Goal: Book appointment/travel/reservation

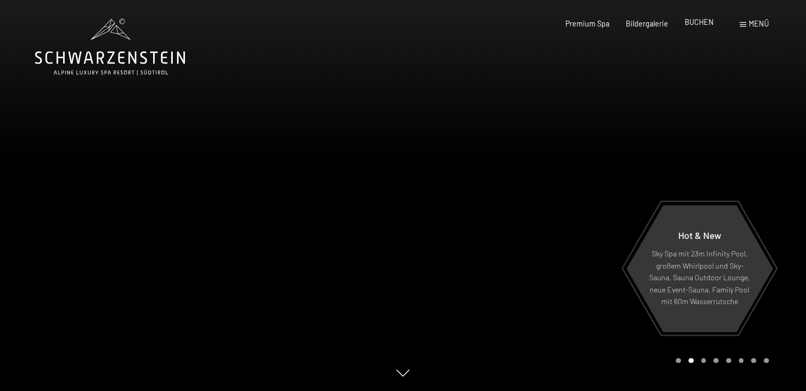
click at [697, 24] on span "BUCHEN" at bounding box center [699, 21] width 29 height 9
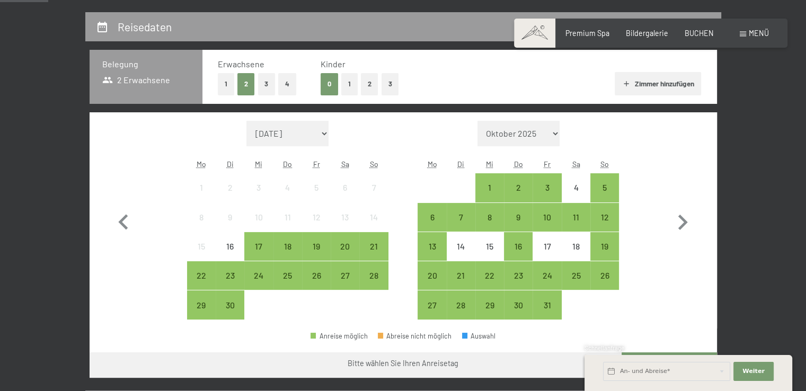
scroll to position [212, 0]
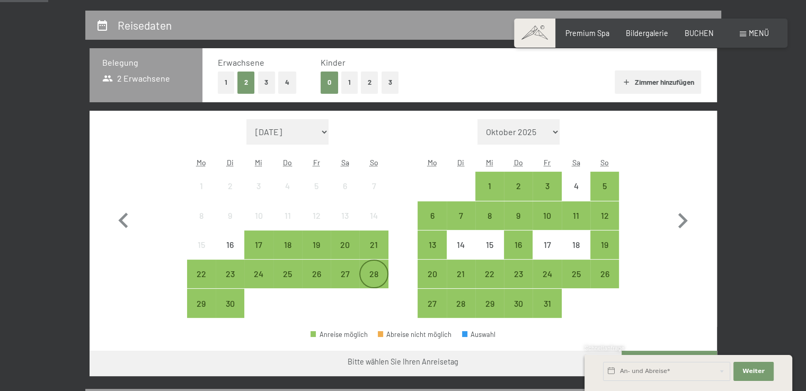
click at [369, 271] on div "28" at bounding box center [373, 283] width 26 height 26
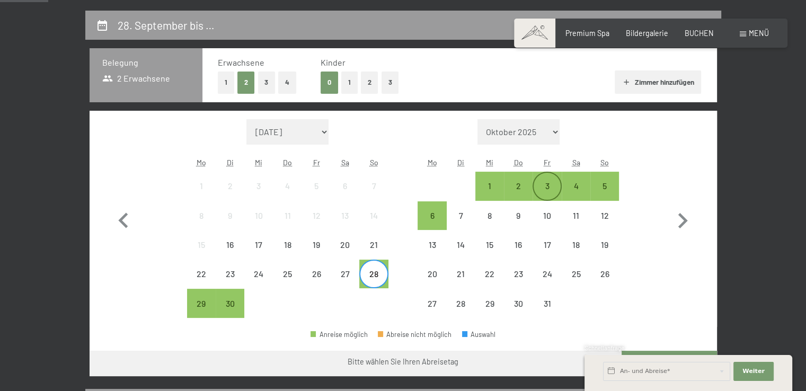
click at [545, 178] on div "3" at bounding box center [547, 186] width 26 height 26
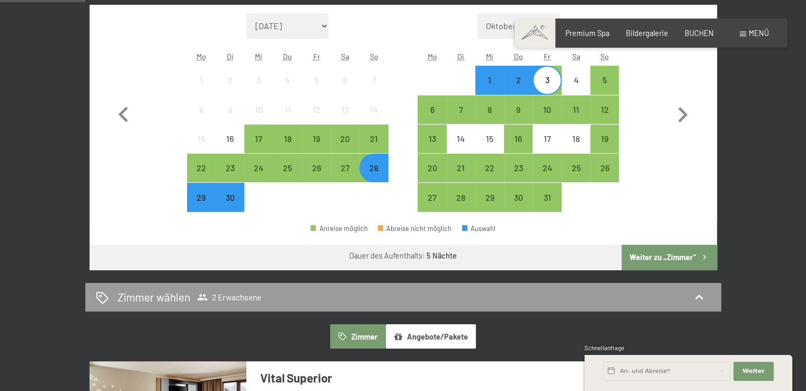
click at [654, 256] on button "Weiter zu „Zimmer“" at bounding box center [669, 257] width 95 height 25
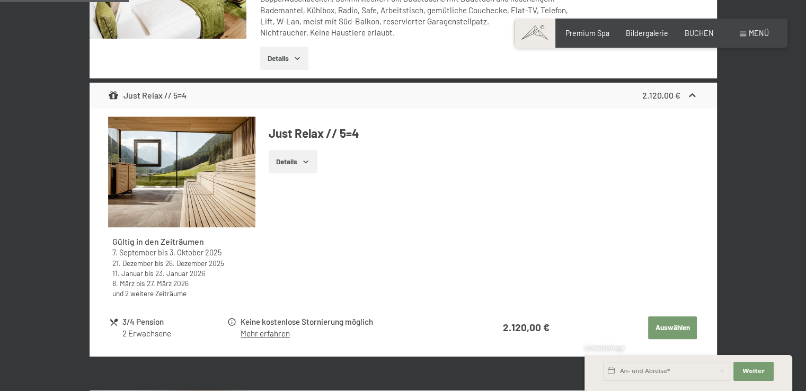
scroll to position [435, 0]
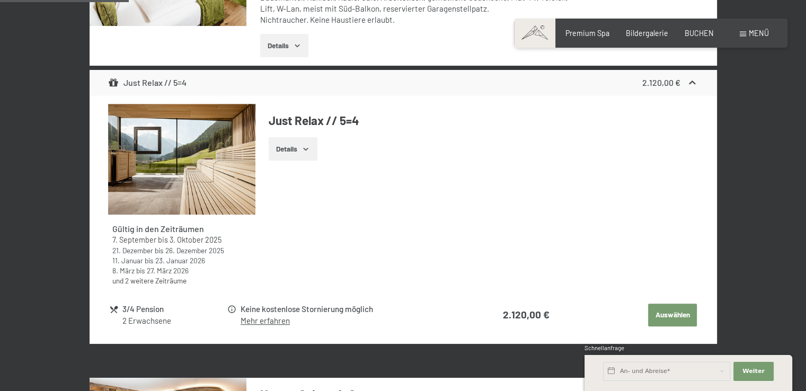
click at [292, 148] on button "Details" at bounding box center [293, 148] width 48 height 23
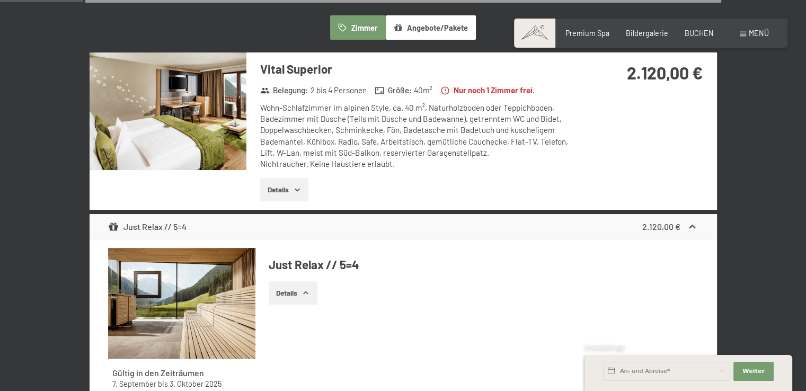
scroll to position [223, 0]
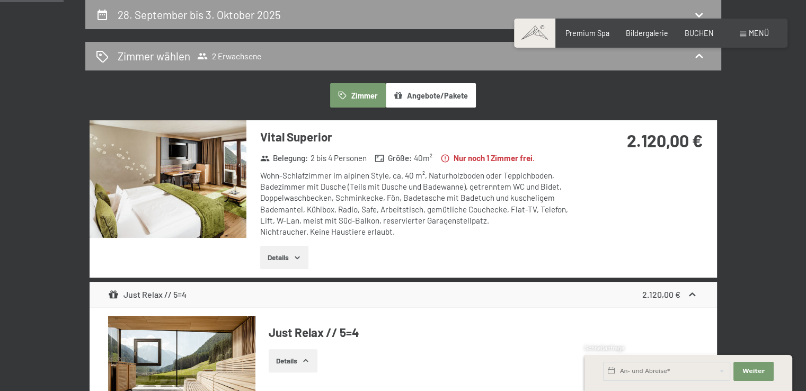
click at [213, 212] on img at bounding box center [168, 179] width 157 height 118
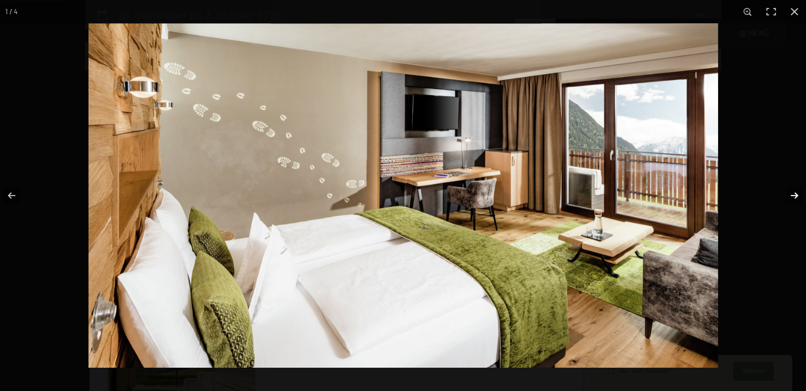
click at [783, 193] on button "button" at bounding box center [787, 195] width 37 height 53
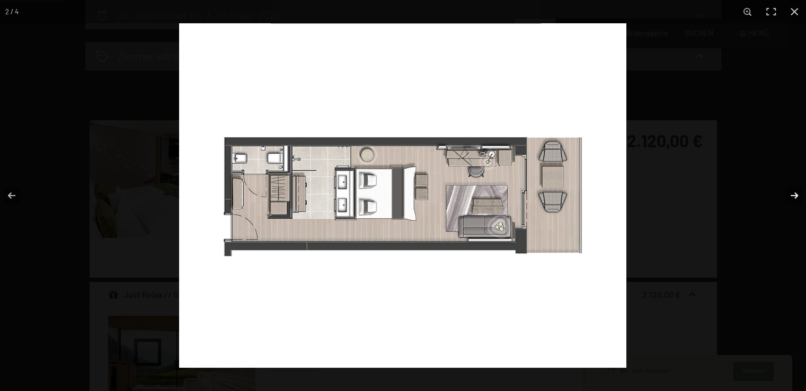
click at [783, 193] on button "button" at bounding box center [787, 195] width 37 height 53
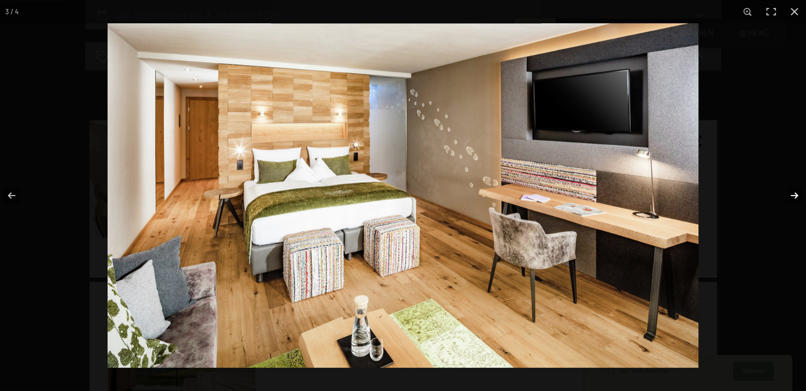
click at [783, 193] on button "button" at bounding box center [787, 195] width 37 height 53
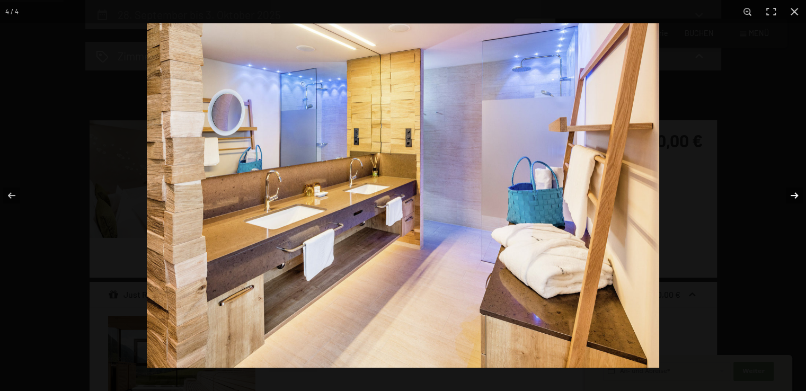
click at [782, 193] on button "button" at bounding box center [787, 195] width 37 height 53
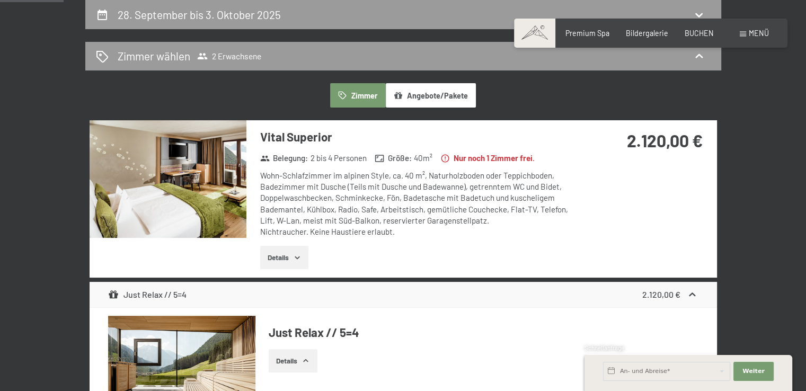
click at [0, 0] on button "button" at bounding box center [0, 0] width 0 height 0
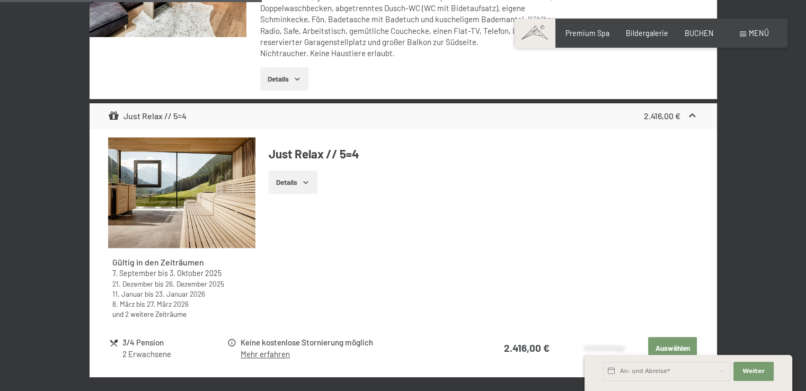
scroll to position [1017, 0]
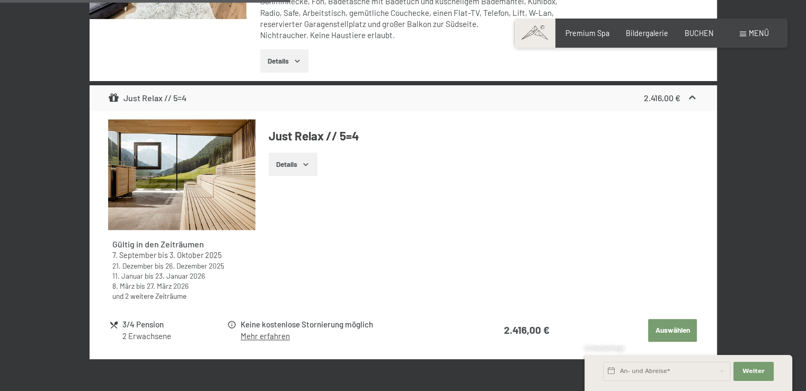
click at [304, 167] on button "Details" at bounding box center [293, 164] width 48 height 23
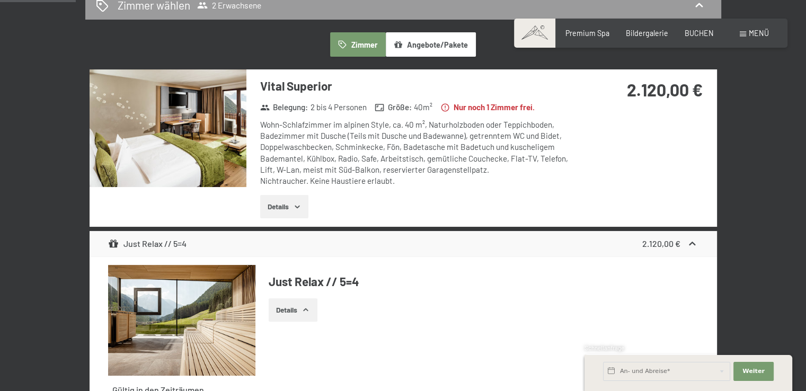
scroll to position [276, 0]
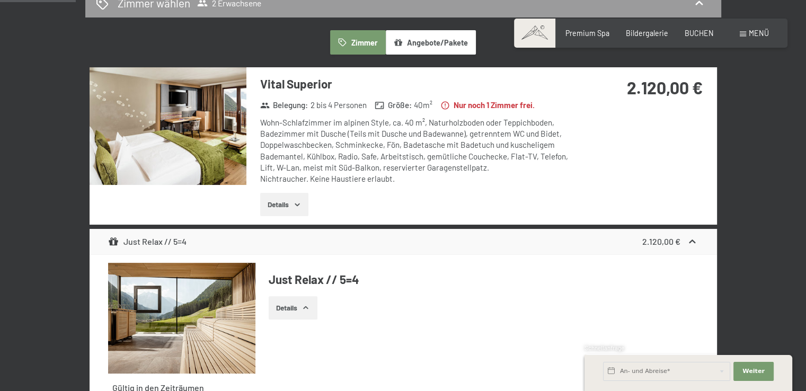
click at [214, 130] on img at bounding box center [168, 126] width 157 height 118
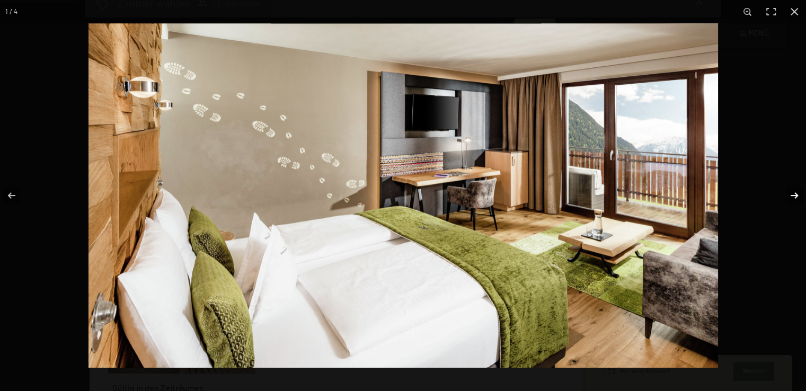
click at [795, 197] on button "button" at bounding box center [787, 195] width 37 height 53
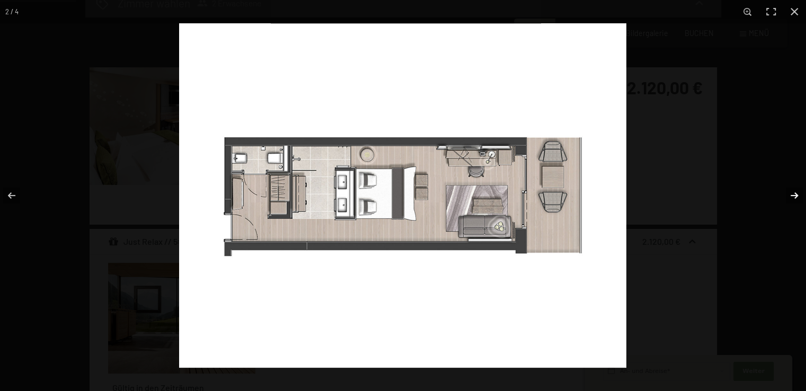
click at [795, 197] on button "button" at bounding box center [787, 195] width 37 height 53
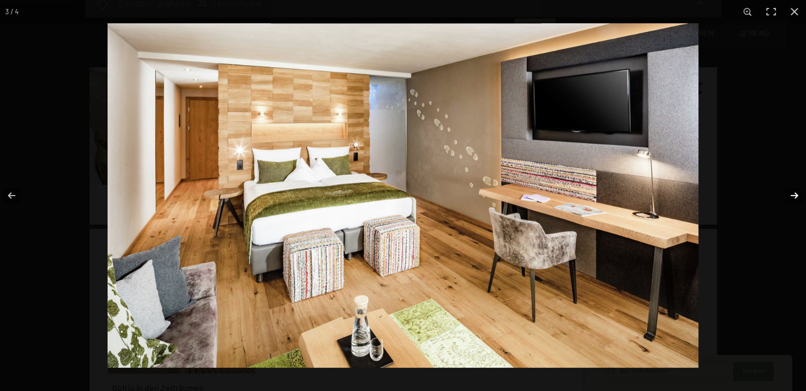
click at [795, 197] on button "button" at bounding box center [787, 195] width 37 height 53
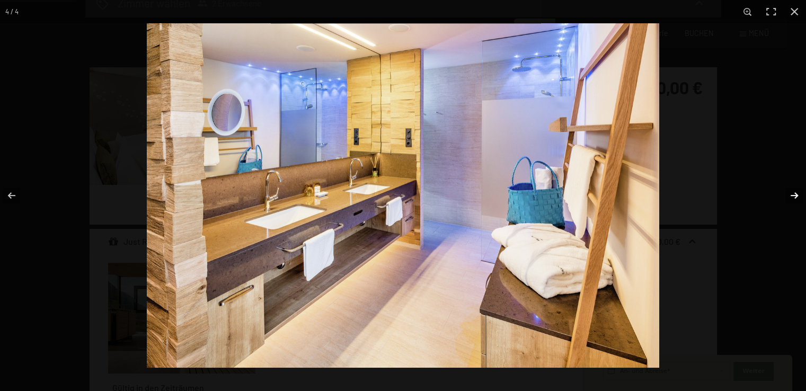
click at [795, 197] on button "button" at bounding box center [787, 195] width 37 height 53
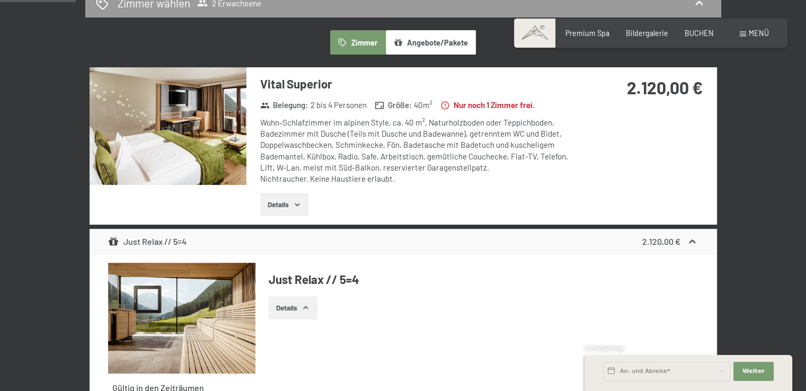
click at [0, 0] on button "button" at bounding box center [0, 0] width 0 height 0
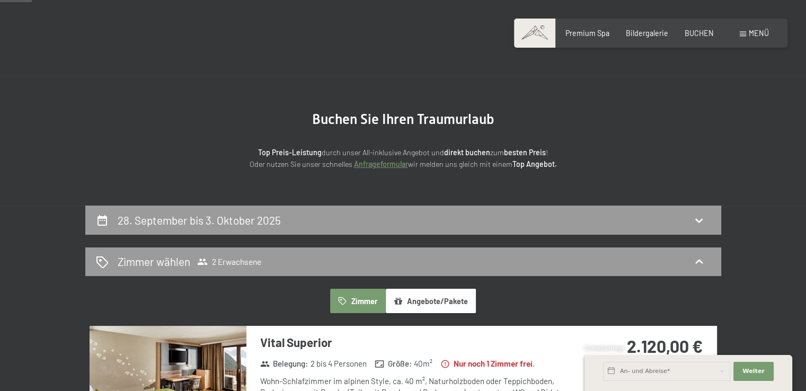
scroll to position [11, 0]
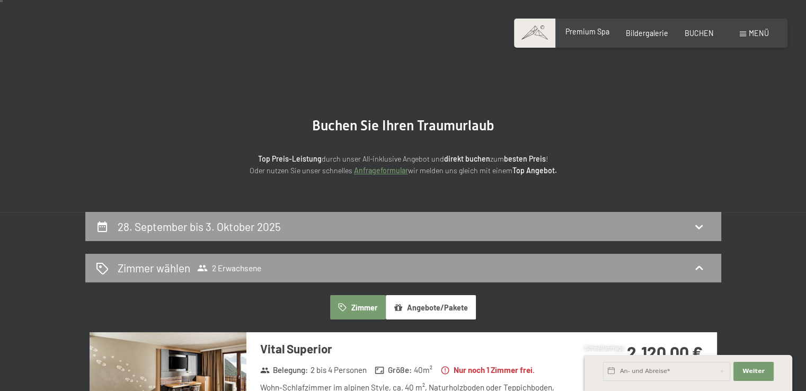
click at [592, 32] on span "Premium Spa" at bounding box center [587, 31] width 44 height 9
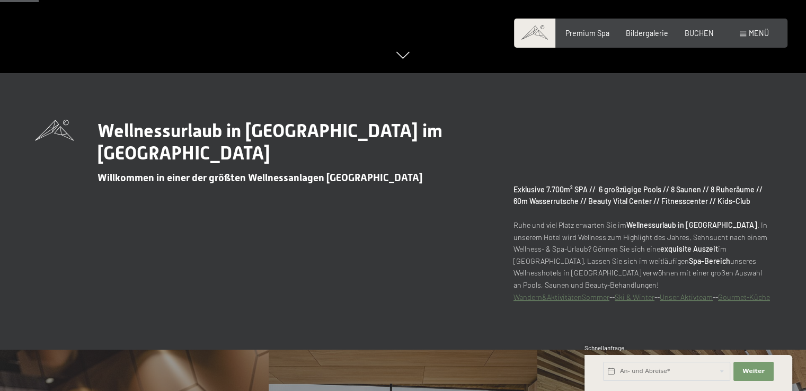
click at [625, 39] on div "Buchen Anfragen Premium Spa Bildergalerie BUCHEN Menü DE IT EN Gutschein Bilder…" at bounding box center [651, 33] width 236 height 11
click at [628, 36] on span "Bildergalerie" at bounding box center [647, 31] width 42 height 9
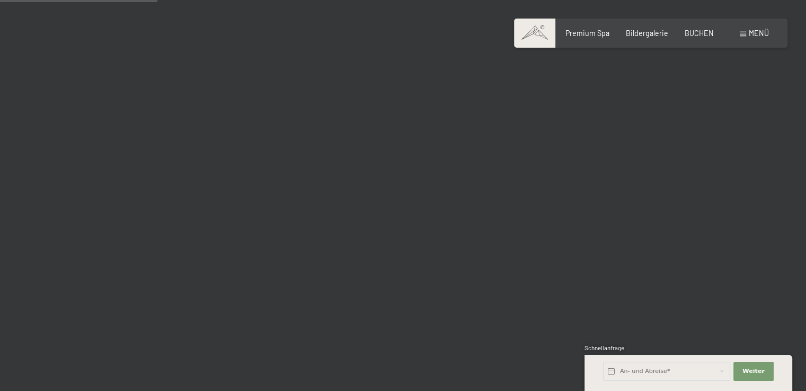
scroll to position [2226, 0]
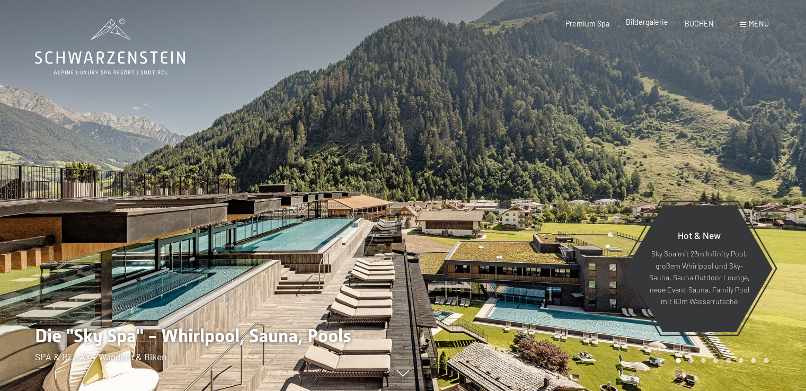
click at [643, 27] on div "Bildergalerie" at bounding box center [647, 22] width 42 height 11
click at [644, 21] on span "Bildergalerie" at bounding box center [647, 21] width 42 height 9
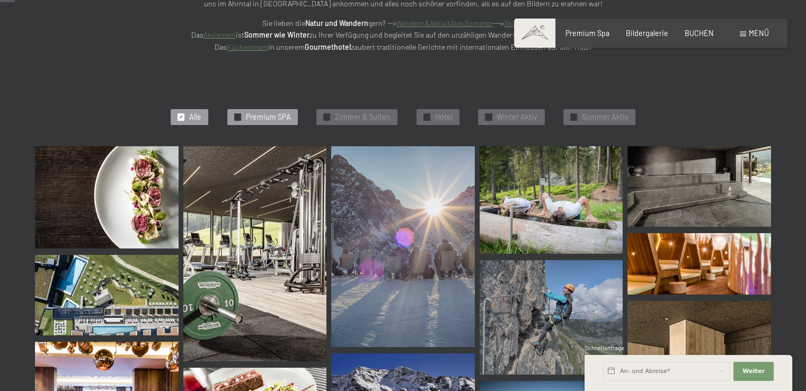
click at [249, 116] on span "Premium SPA" at bounding box center [268, 117] width 45 height 11
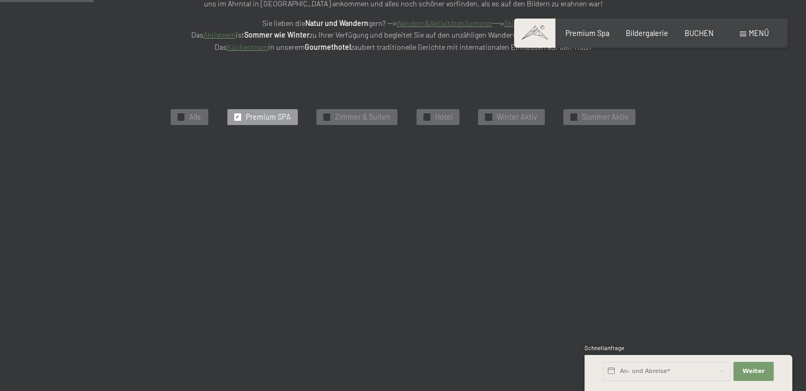
scroll to position [226, 0]
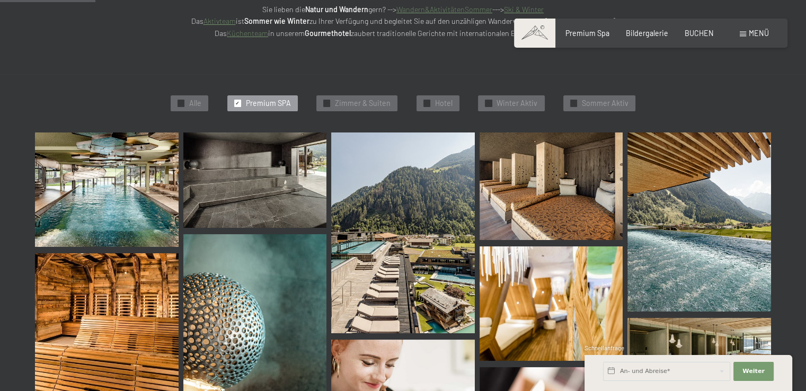
click at [136, 154] on img at bounding box center [107, 189] width 144 height 114
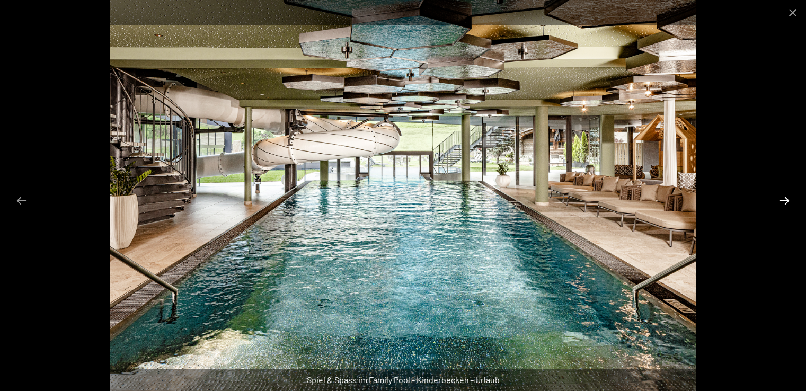
click at [783, 199] on button "Next slide" at bounding box center [784, 200] width 22 height 21
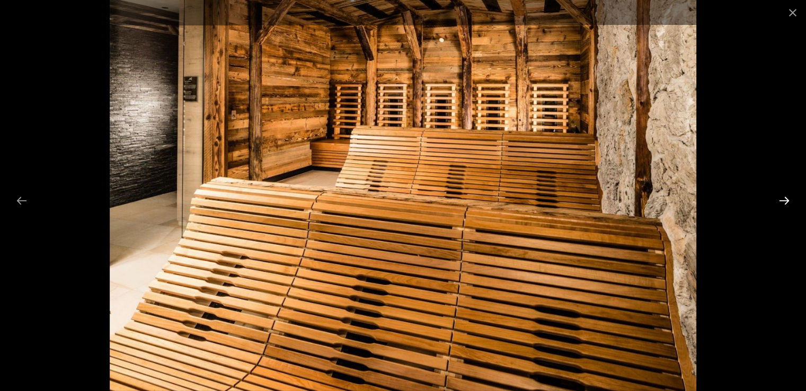
click at [783, 198] on button "Next slide" at bounding box center [784, 200] width 22 height 21
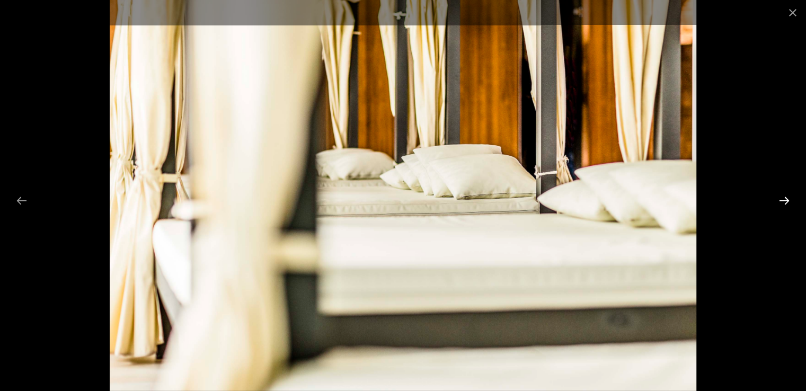
click at [783, 198] on button "Next slide" at bounding box center [784, 200] width 22 height 21
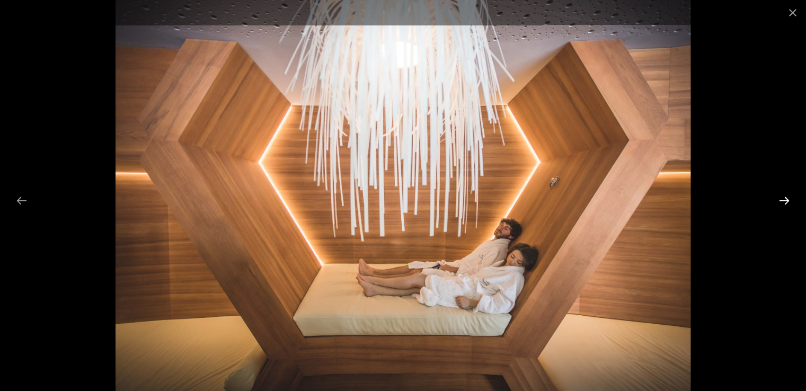
click at [783, 198] on button "Next slide" at bounding box center [784, 200] width 22 height 21
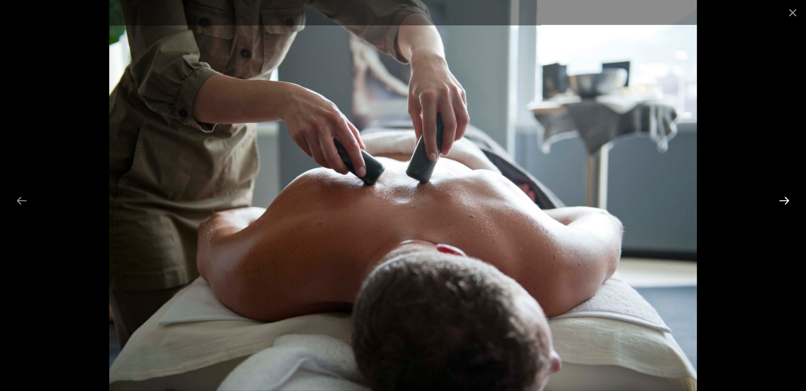
click at [783, 198] on button "Next slide" at bounding box center [784, 200] width 22 height 21
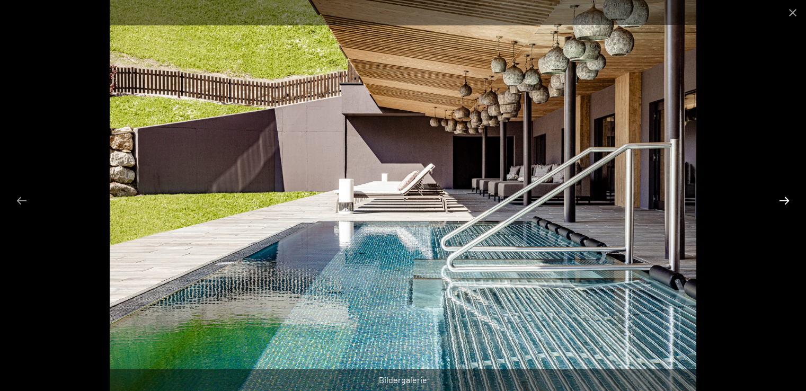
click at [783, 198] on button "Next slide" at bounding box center [784, 200] width 22 height 21
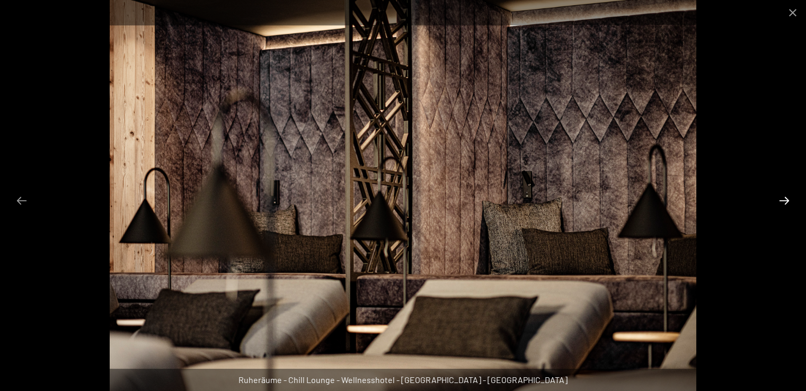
click at [783, 198] on button "Next slide" at bounding box center [784, 200] width 22 height 21
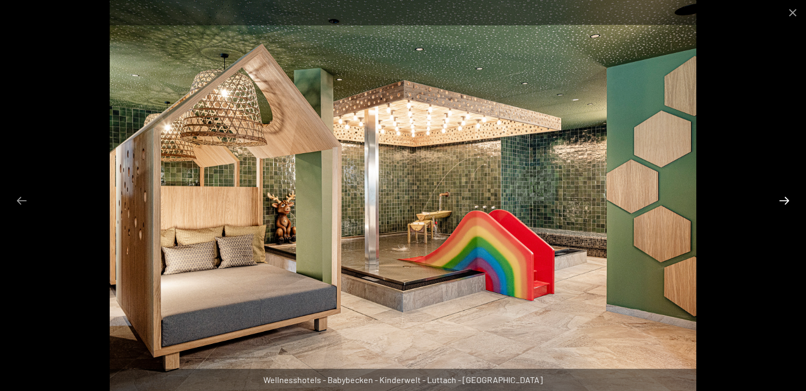
click at [783, 198] on button "Next slide" at bounding box center [784, 200] width 22 height 21
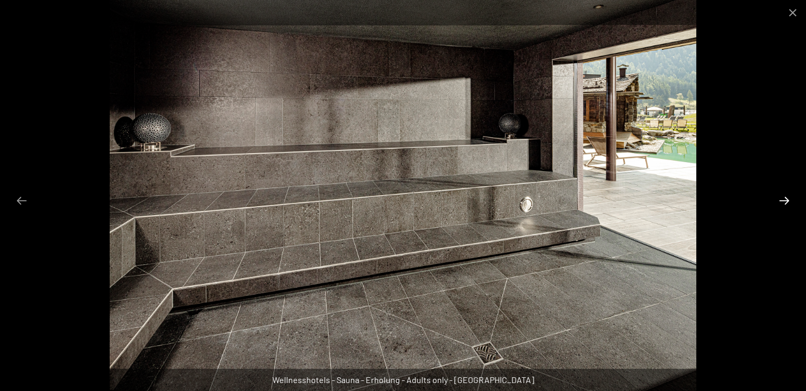
click at [783, 198] on button "Next slide" at bounding box center [784, 200] width 22 height 21
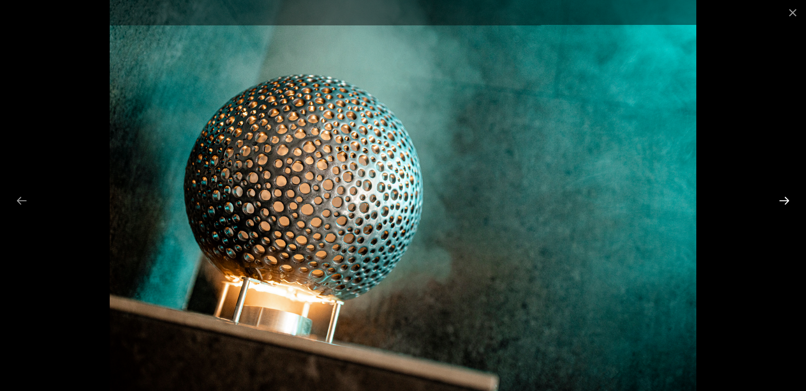
click at [783, 198] on button "Next slide" at bounding box center [784, 200] width 22 height 21
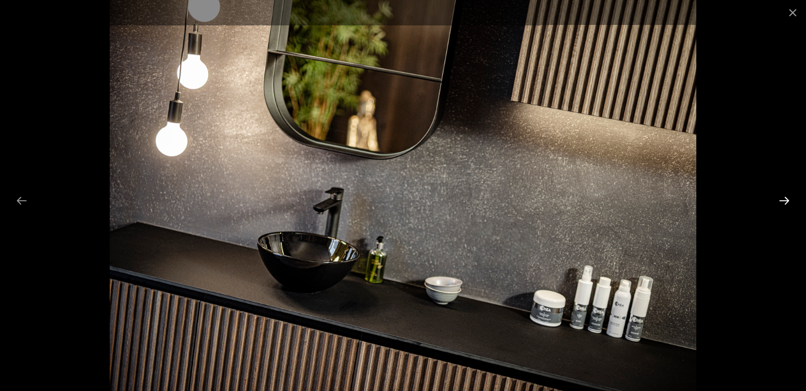
click at [783, 198] on button "Next slide" at bounding box center [784, 200] width 22 height 21
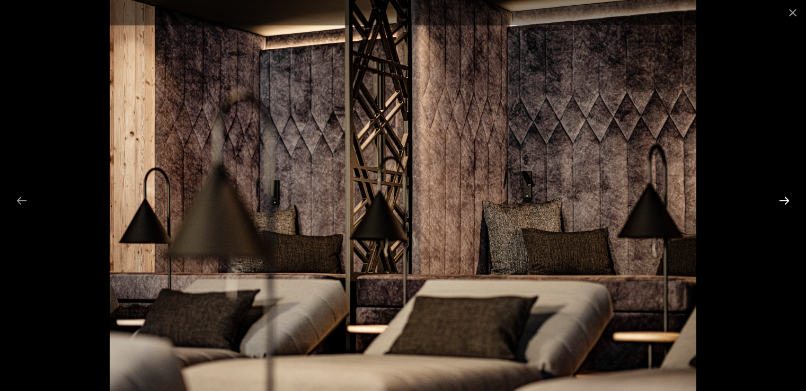
click at [783, 198] on button "Next slide" at bounding box center [784, 200] width 22 height 21
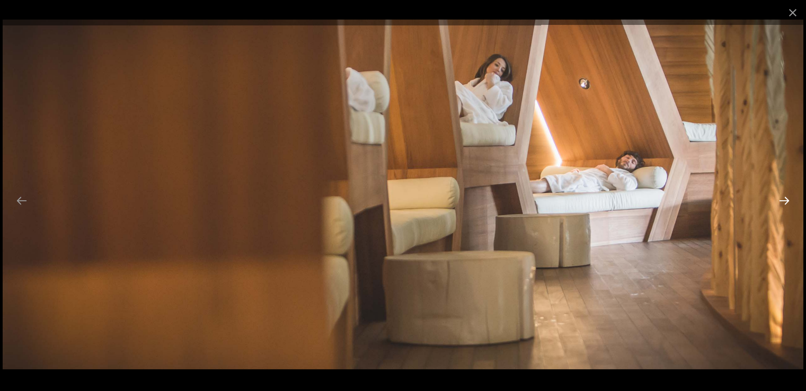
click at [783, 198] on button "Next slide" at bounding box center [784, 200] width 22 height 21
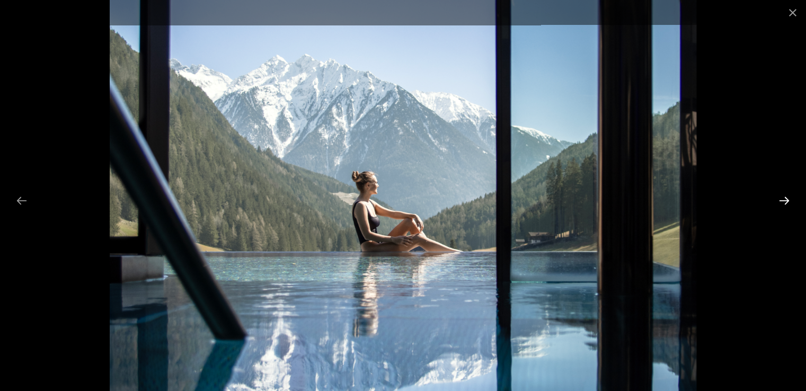
click at [783, 198] on button "Next slide" at bounding box center [784, 200] width 22 height 21
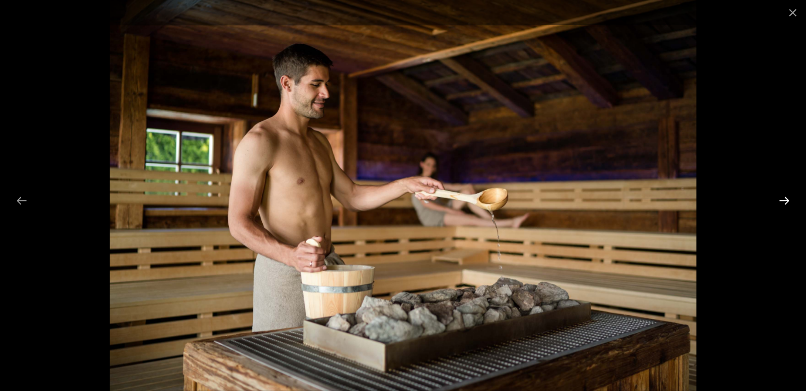
click at [783, 198] on button "Next slide" at bounding box center [784, 200] width 22 height 21
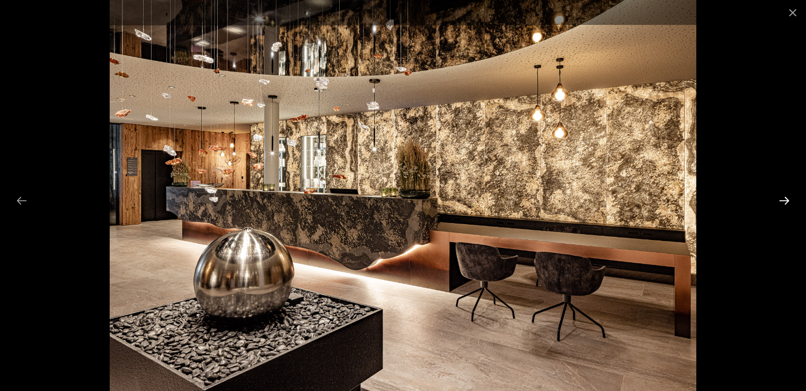
click at [783, 198] on button "Next slide" at bounding box center [784, 200] width 22 height 21
